Goal: Register for event/course

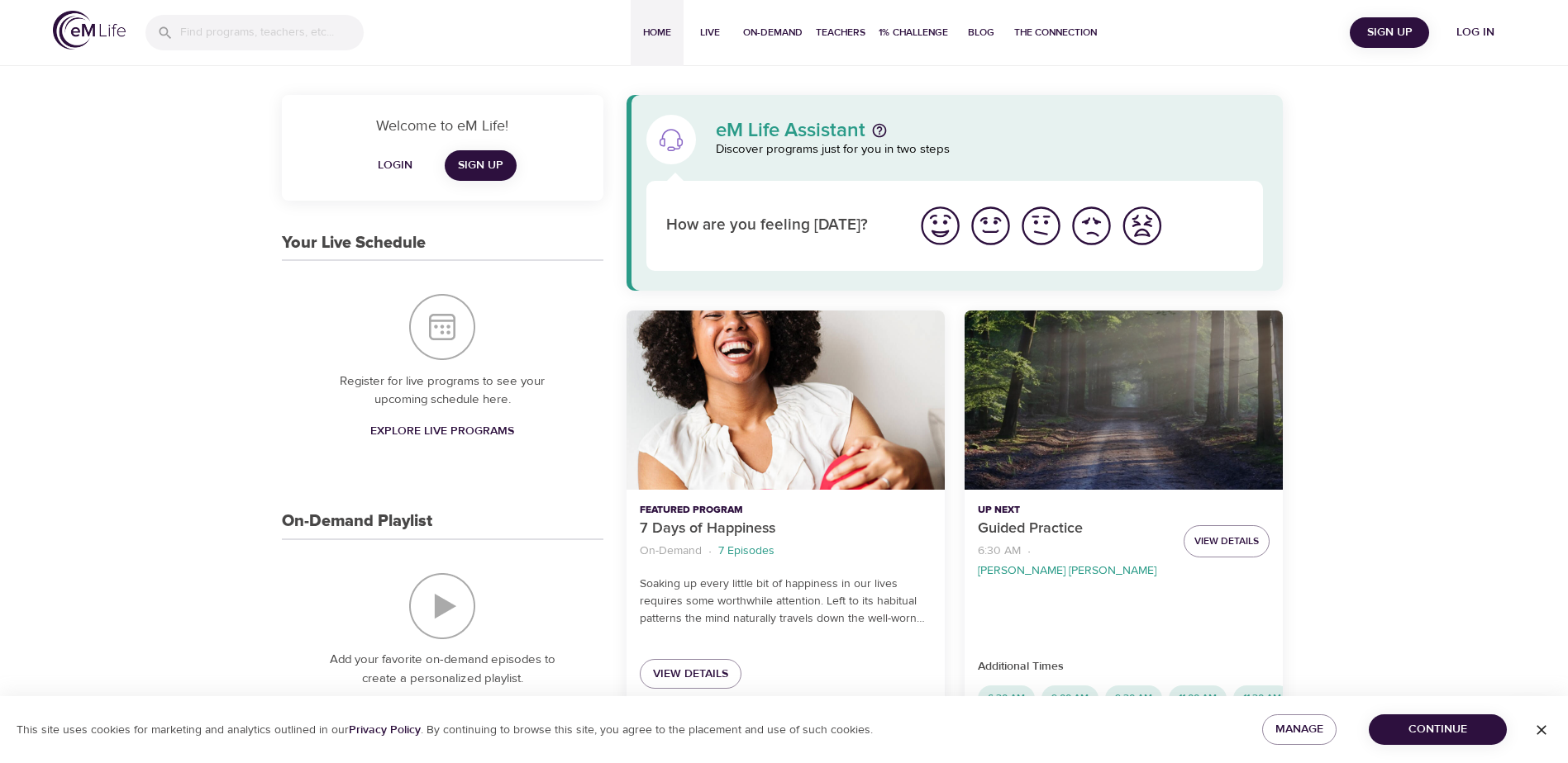
click at [1137, 408] on div "Guided Practice" at bounding box center [1123, 400] width 318 height 179
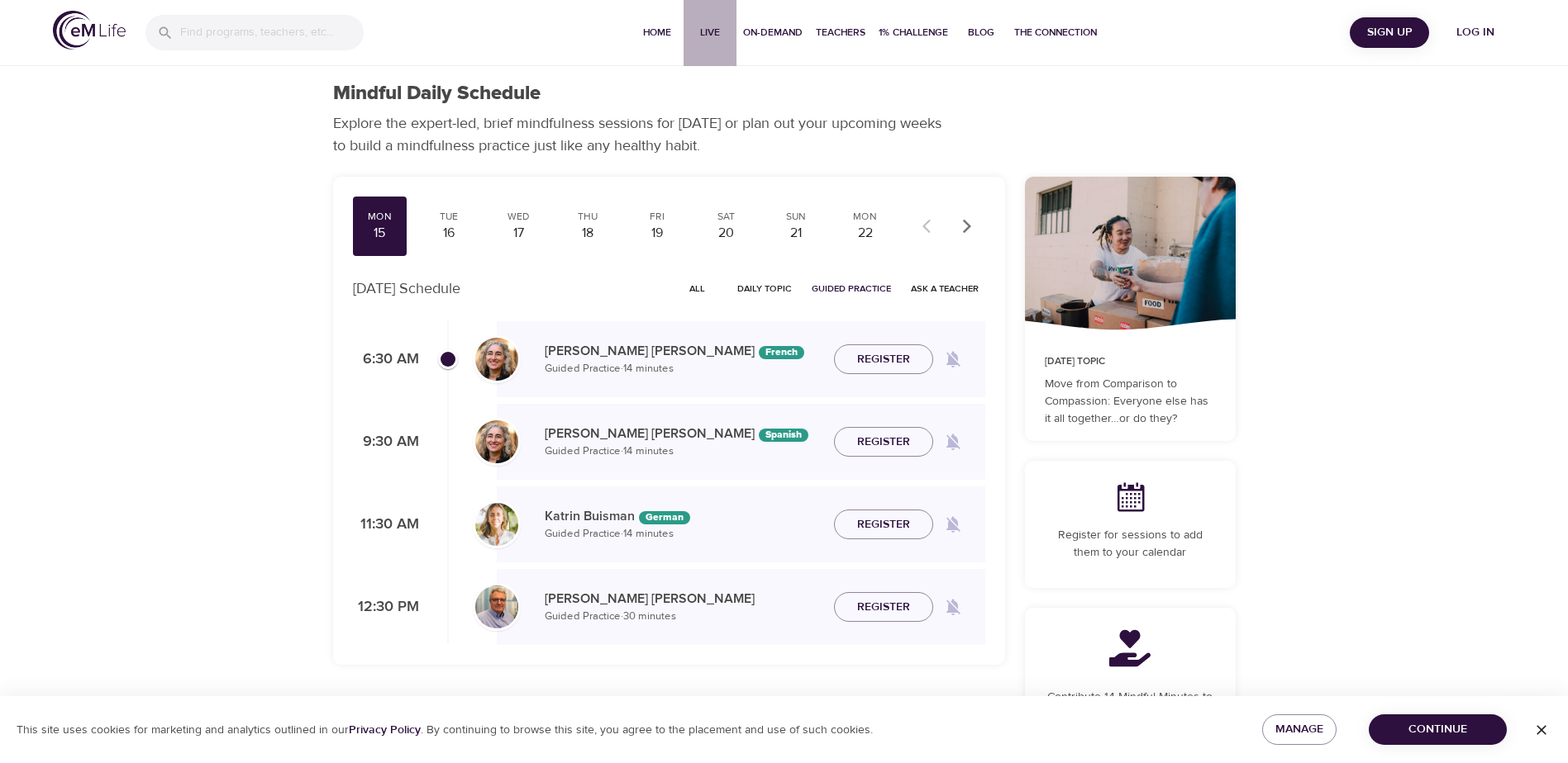
click at [703, 26] on span "Live" at bounding box center [710, 32] width 40 height 17
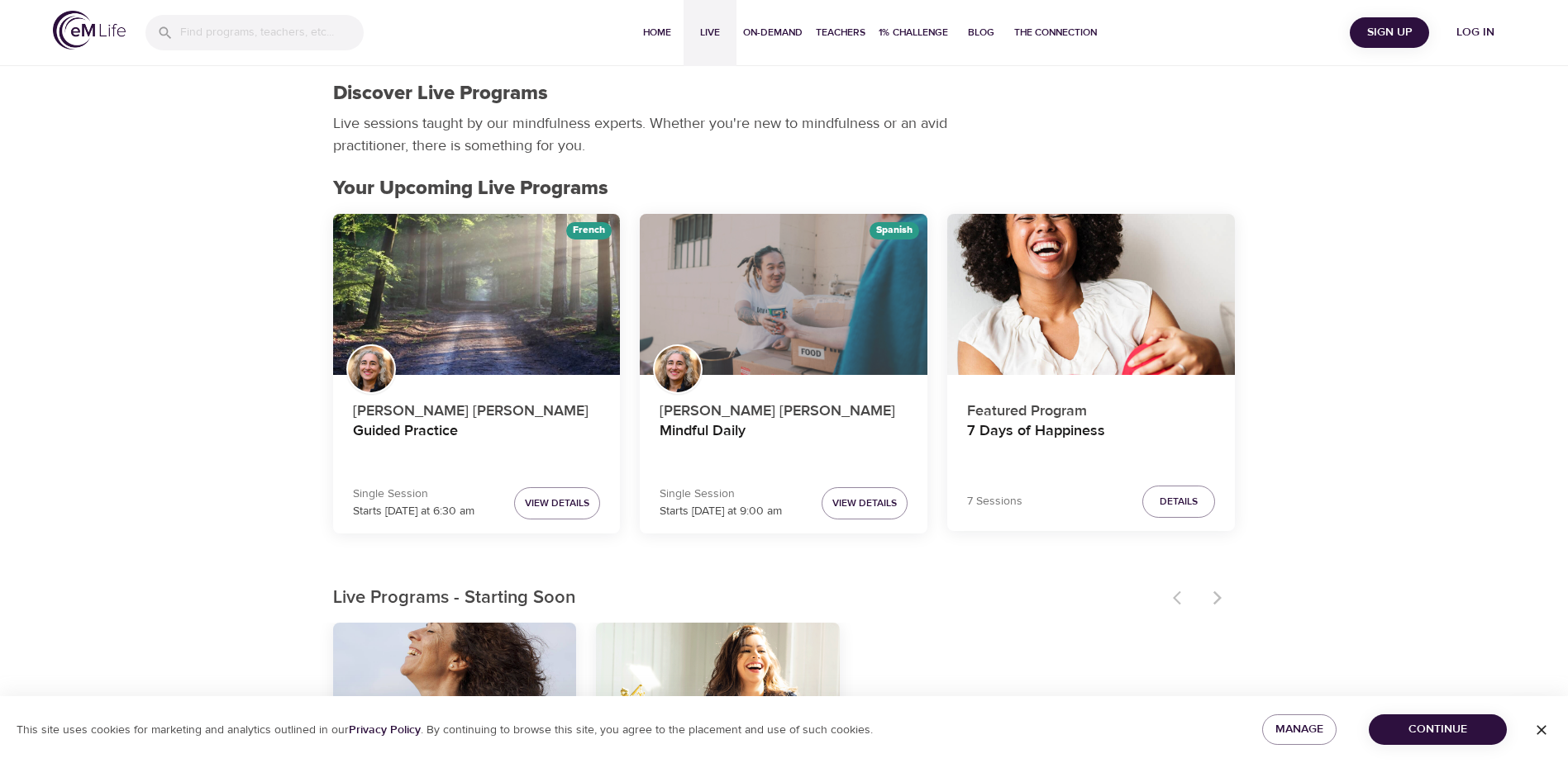
click at [809, 326] on div "Mindful Daily" at bounding box center [783, 295] width 287 height 162
